Goal: Use online tool/utility: Utilize a website feature to perform a specific function

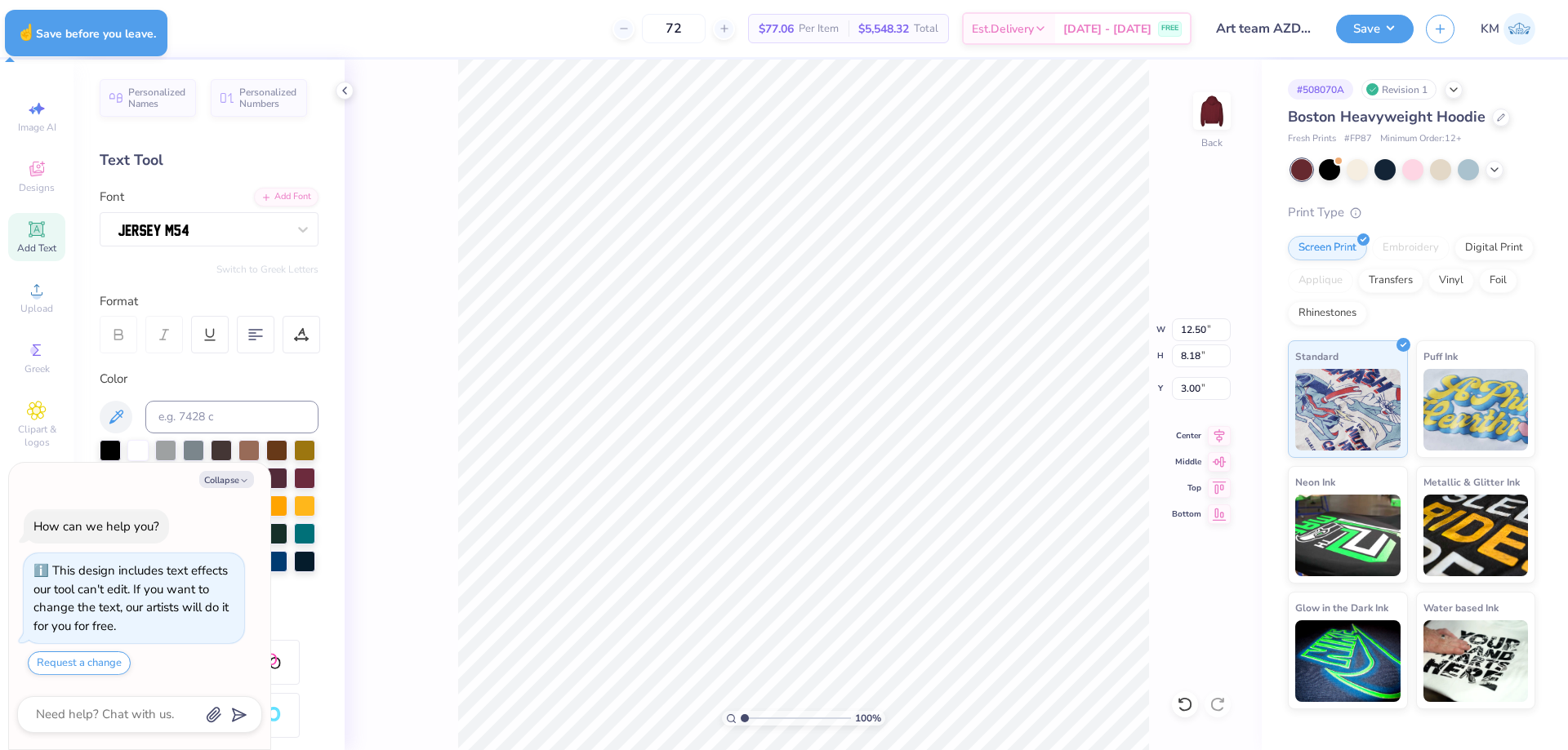
type textarea "x"
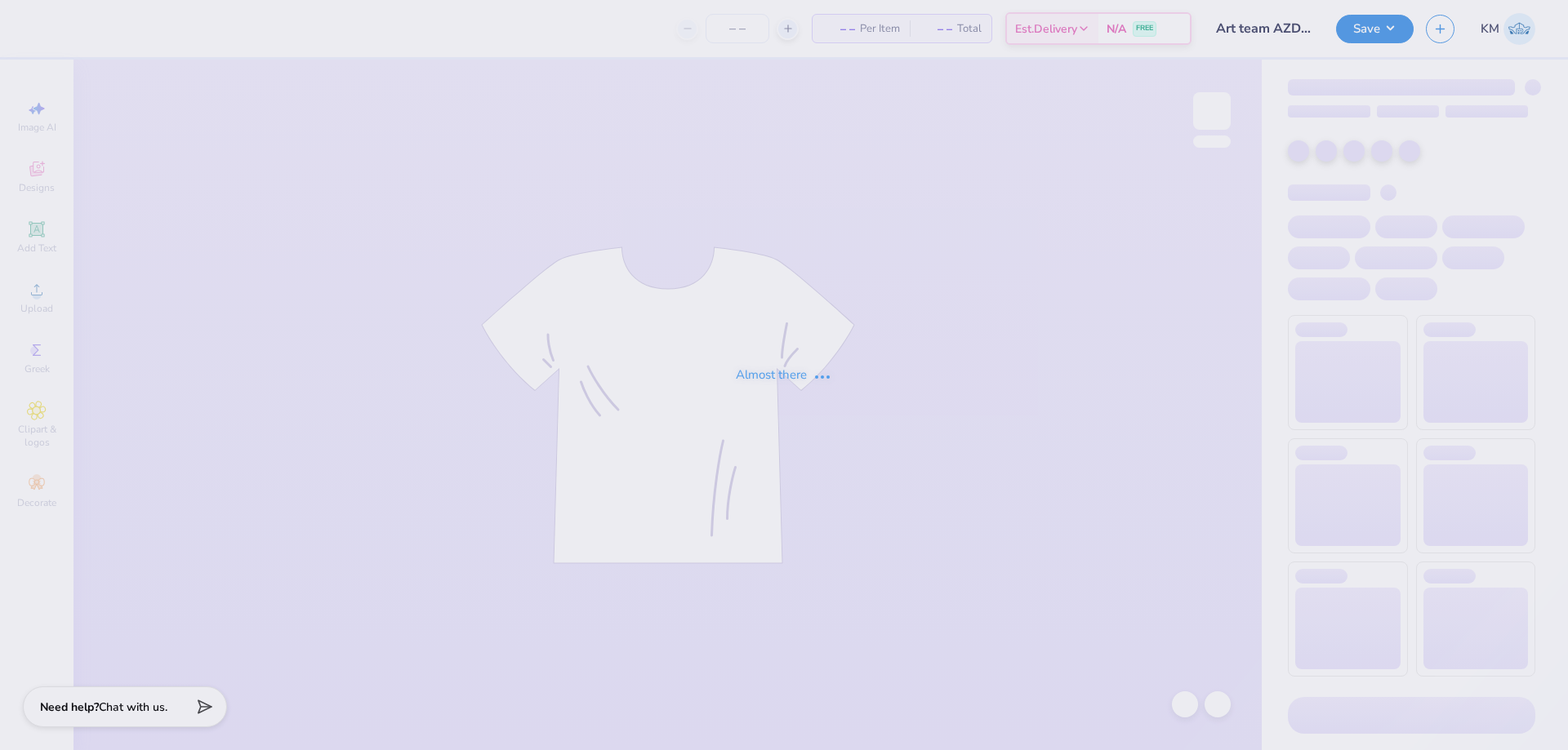
type input "72"
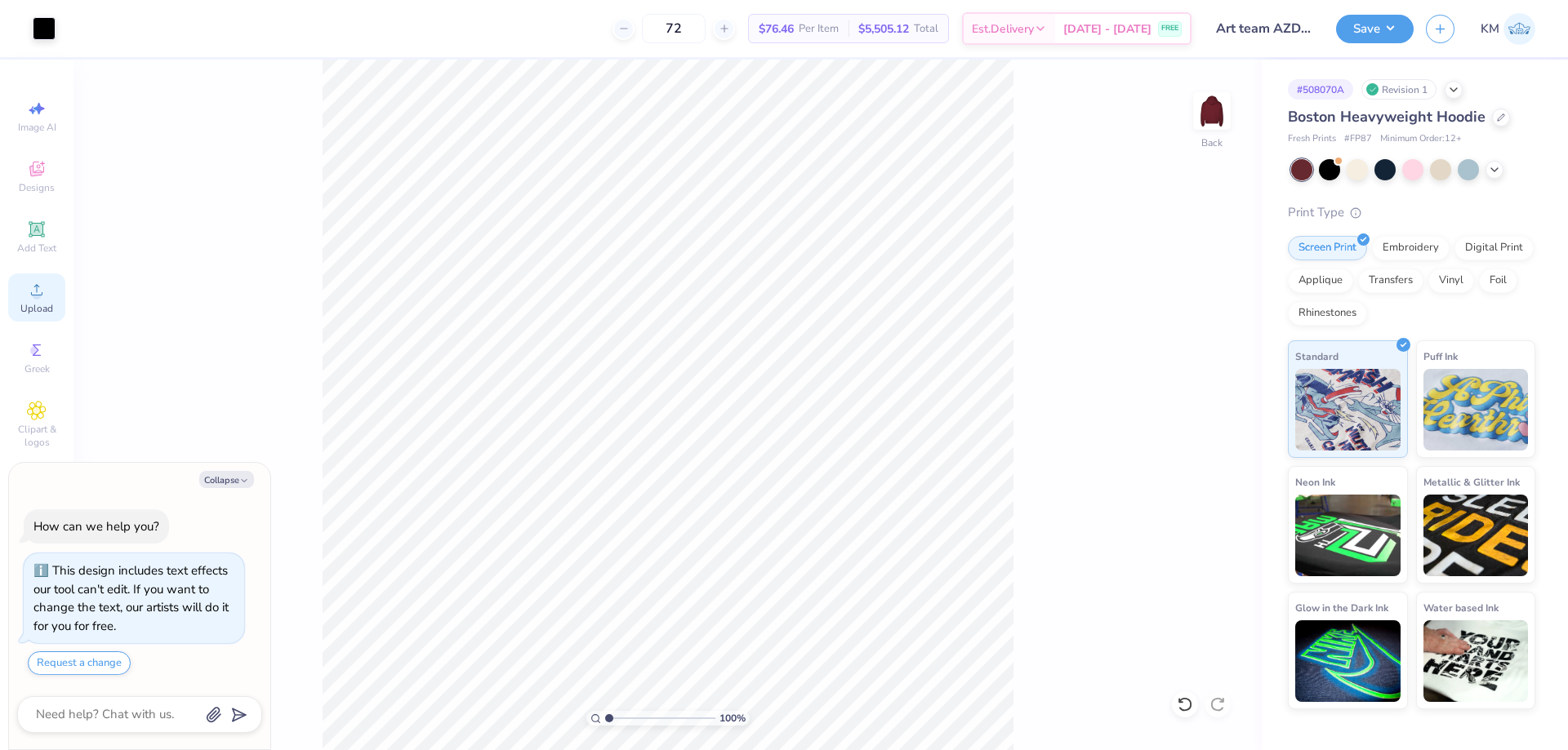
click at [36, 301] on div "Upload" at bounding box center [37, 298] width 57 height 48
click at [44, 307] on span "Upload" at bounding box center [37, 308] width 32 height 13
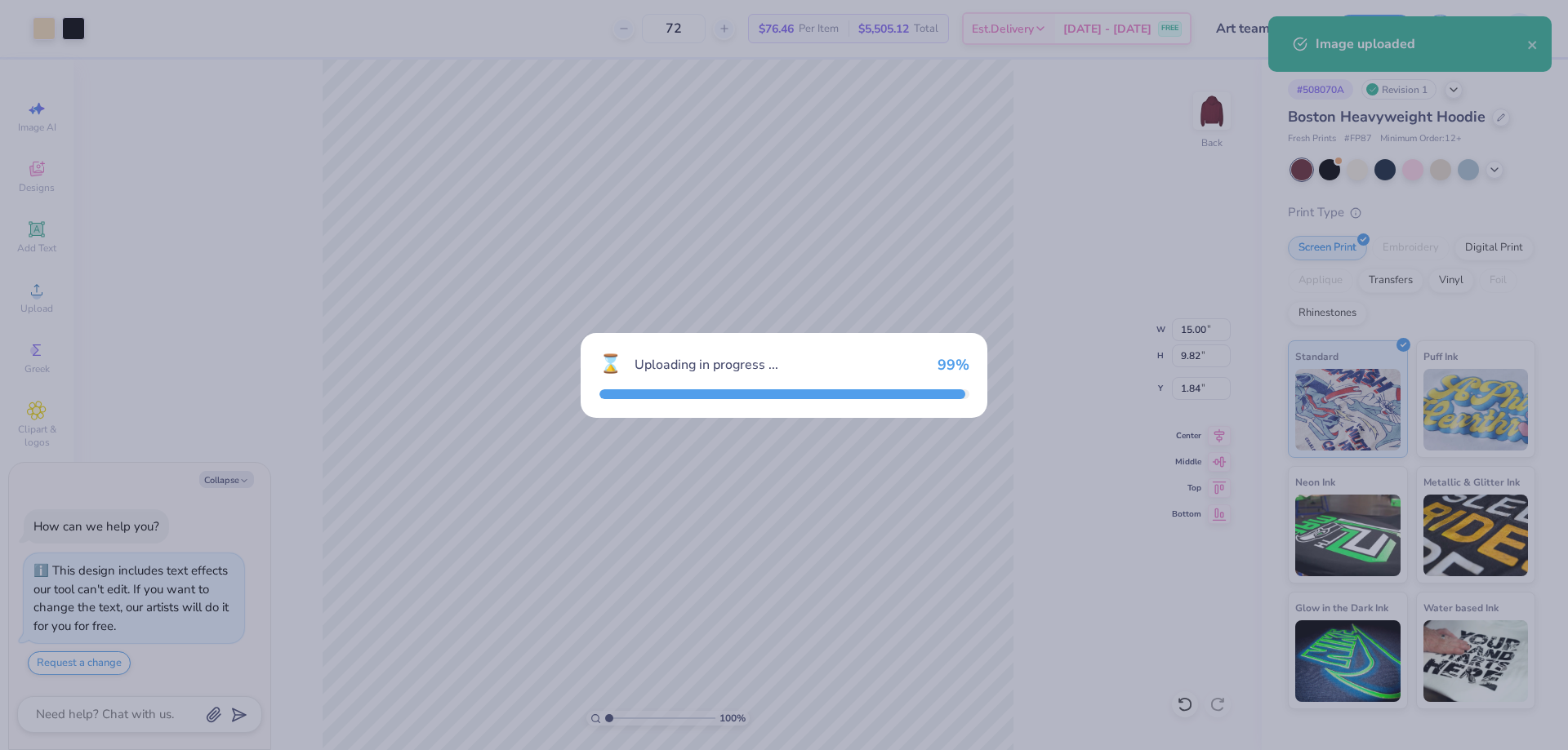
type textarea "x"
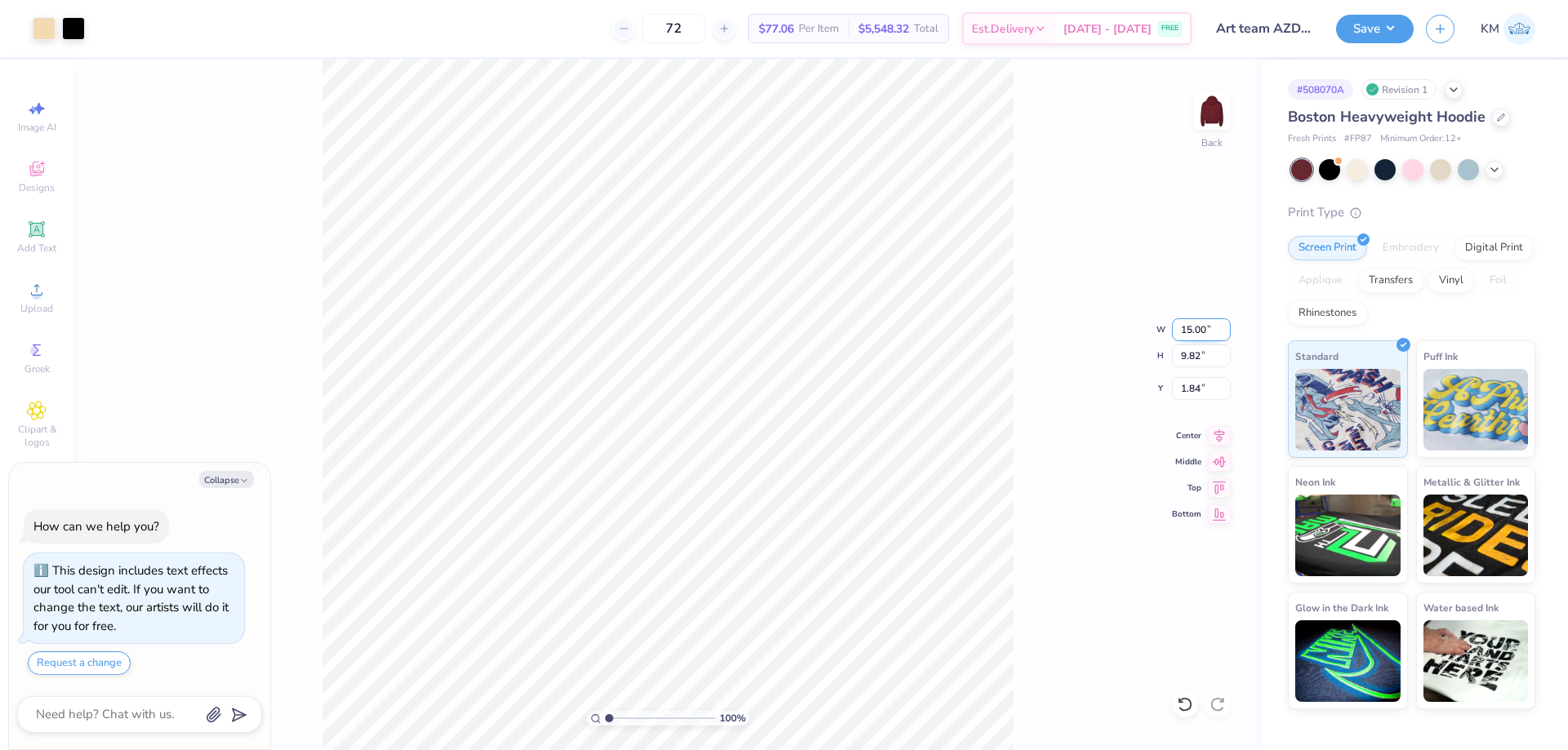
click at [1198, 336] on input "15.00" at bounding box center [1200, 329] width 59 height 23
type input "12.5"
type textarea "x"
type input "12.50"
type input "8.18"
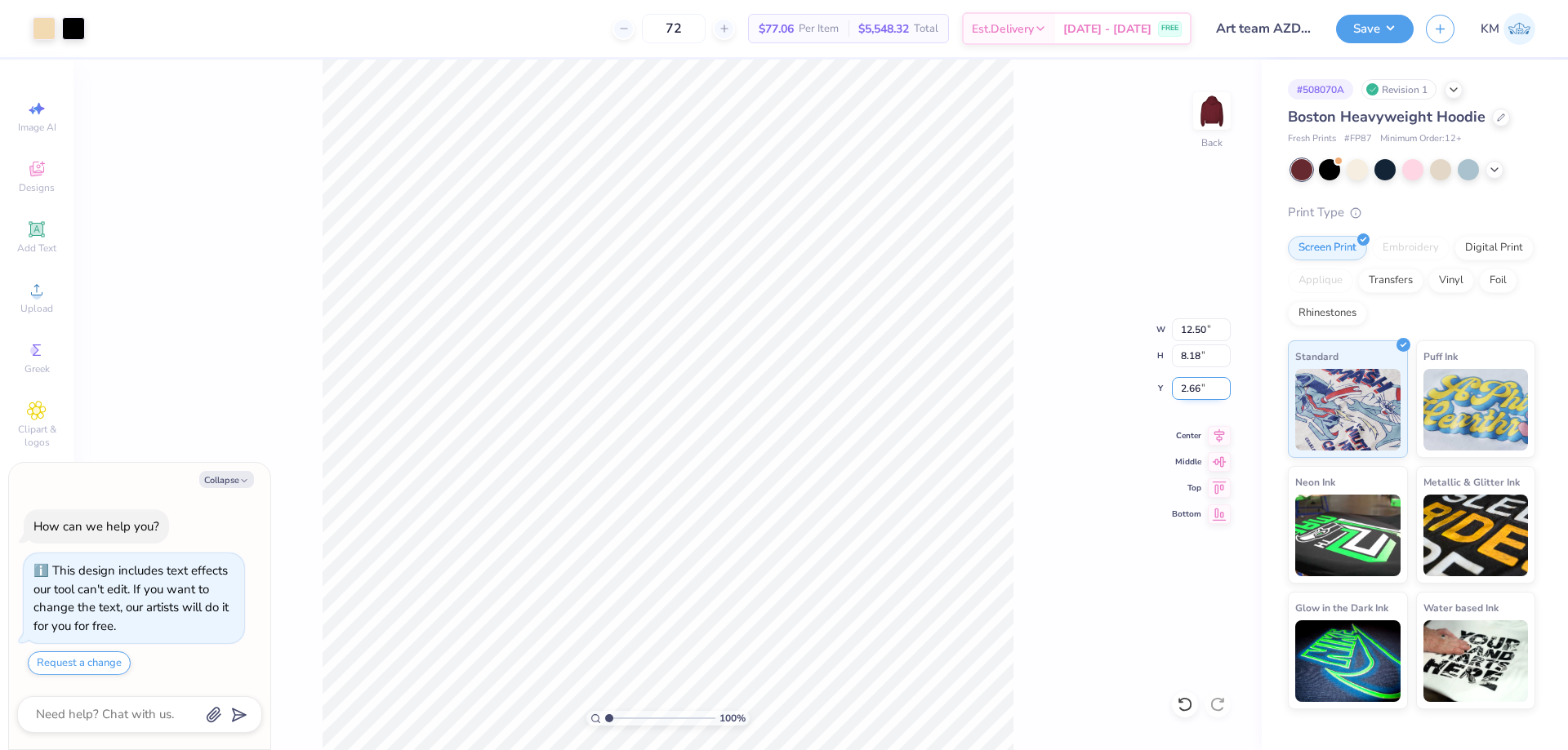
click at [1193, 387] on input "2.66" at bounding box center [1200, 388] width 59 height 23
type input "3"
type textarea "x"
type input "3.00"
click at [1362, 22] on button "Save" at bounding box center [1374, 26] width 77 height 29
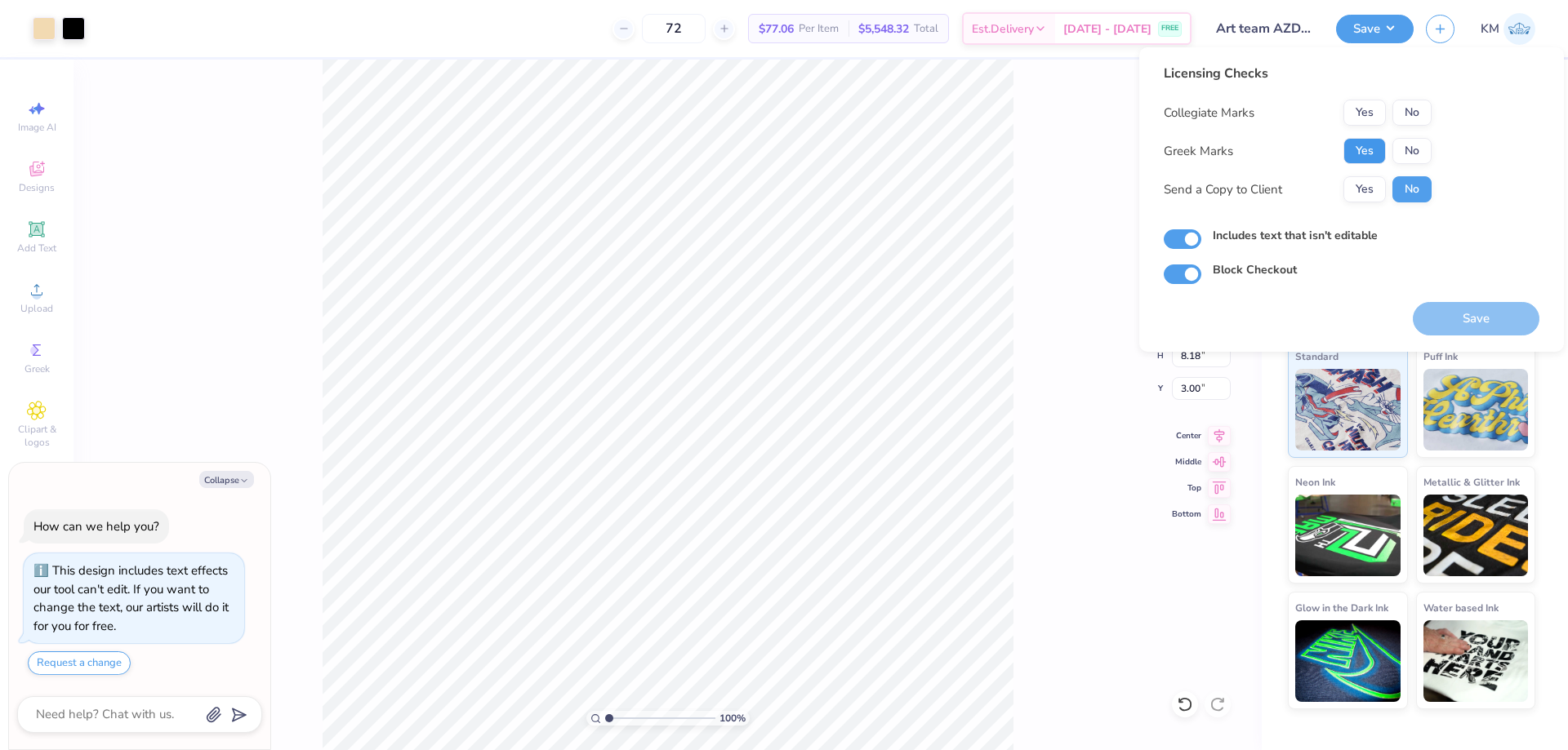
click at [1381, 144] on button "Yes" at bounding box center [1365, 151] width 43 height 26
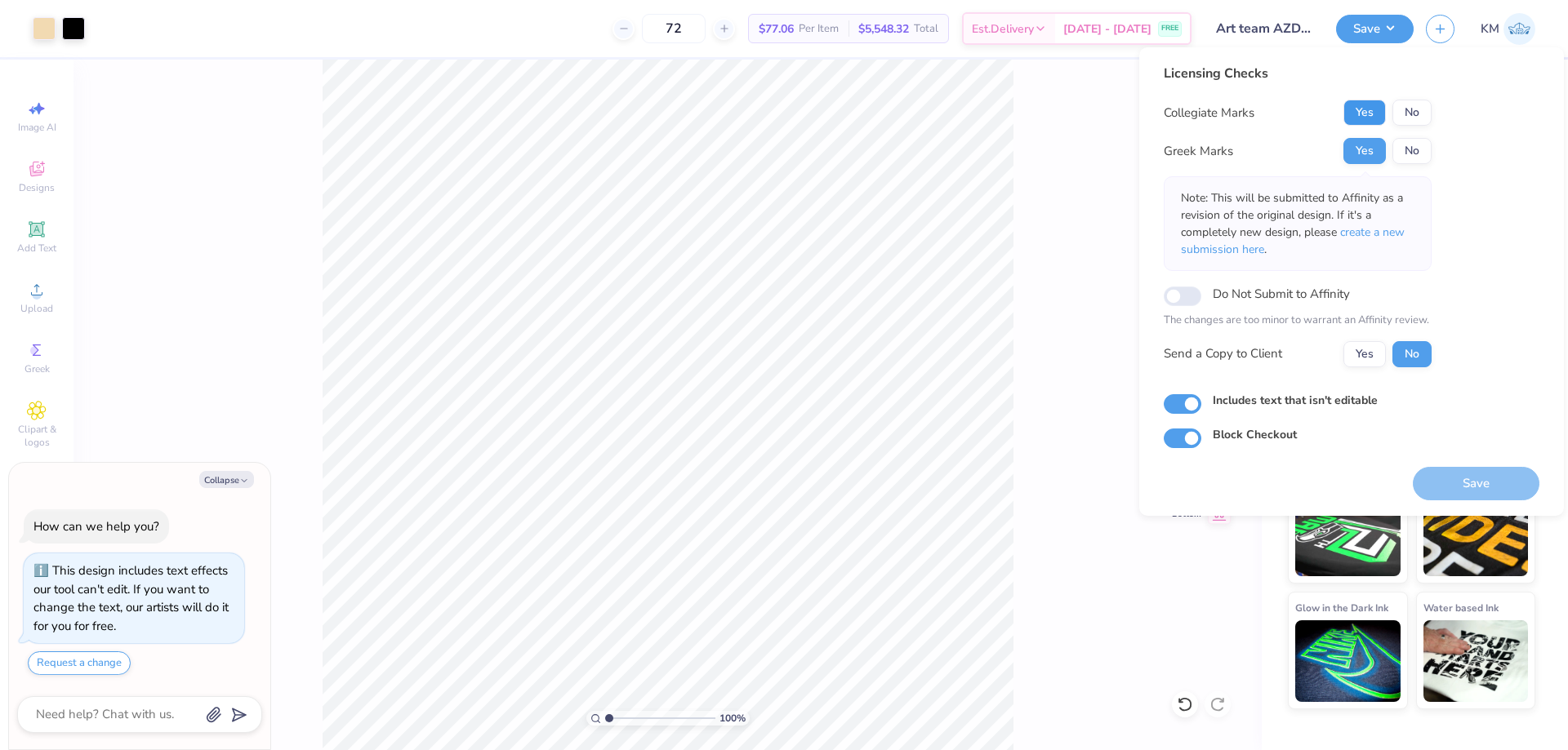
click at [1378, 113] on button "Yes" at bounding box center [1365, 112] width 43 height 26
click at [1406, 116] on button "No" at bounding box center [1411, 112] width 39 height 26
click at [1397, 162] on button "No" at bounding box center [1411, 151] width 39 height 26
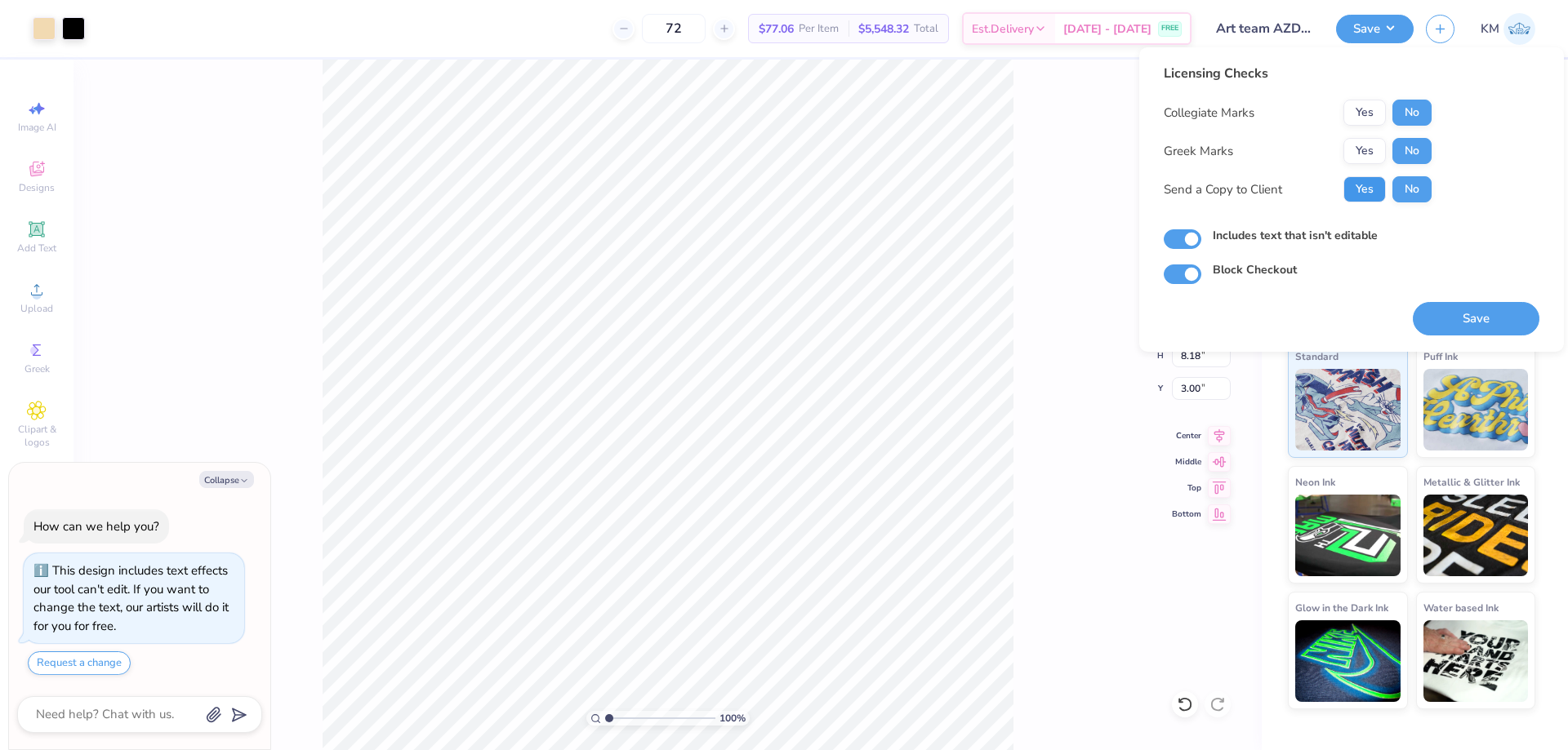
click at [1371, 189] on button "Yes" at bounding box center [1365, 189] width 43 height 26
click at [1449, 324] on button "Save" at bounding box center [1475, 318] width 127 height 33
type textarea "x"
